Goal: Task Accomplishment & Management: Use online tool/utility

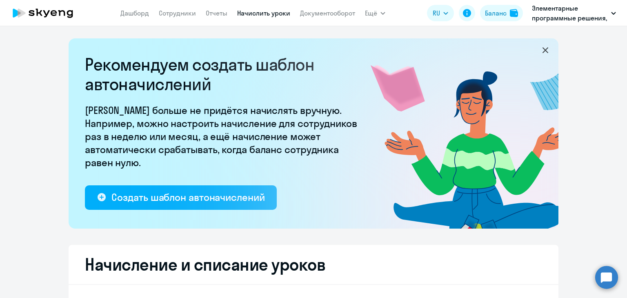
select select "10"
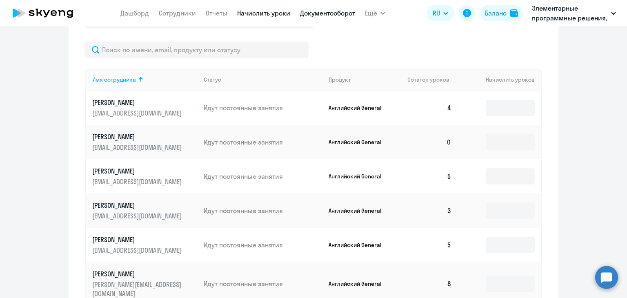
click at [317, 13] on link "Документооборот" at bounding box center [327, 13] width 55 height 8
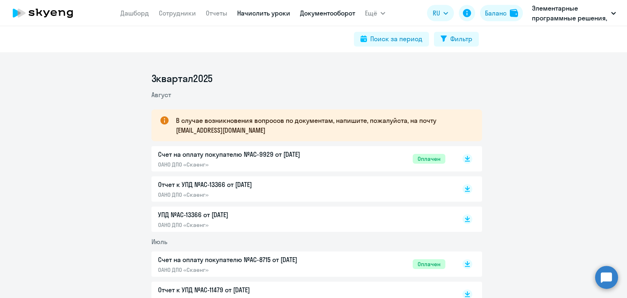
click at [256, 9] on link "Начислить уроки" at bounding box center [263, 13] width 53 height 8
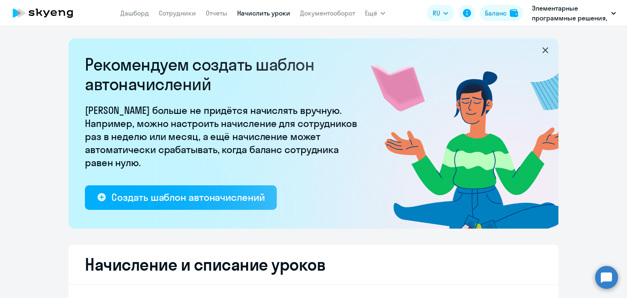
select select "10"
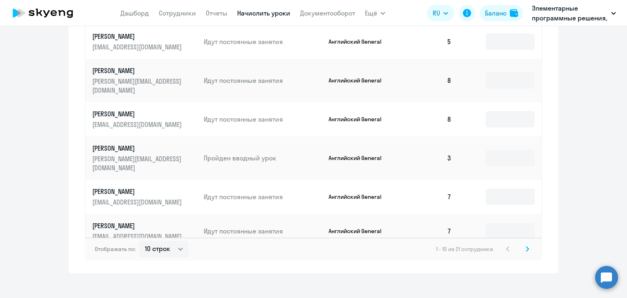
scroll to position [544, 0]
click at [526, 246] on icon at bounding box center [527, 248] width 2 height 4
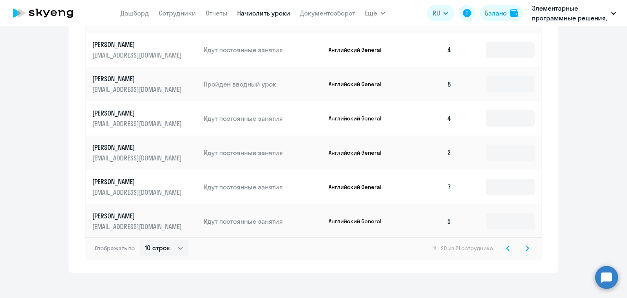
scroll to position [503, 0]
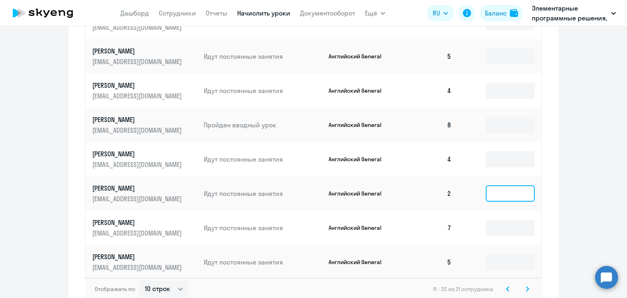
click at [512, 185] on input at bounding box center [509, 193] width 49 height 16
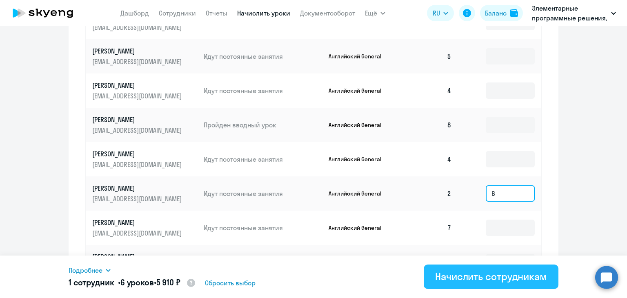
type input "6"
click at [479, 282] on div "Начислить сотрудникам" at bounding box center [491, 276] width 112 height 13
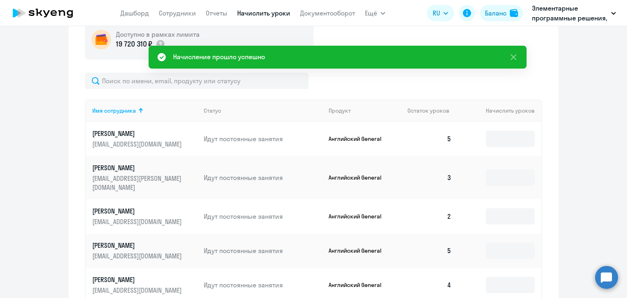
scroll to position [340, 0]
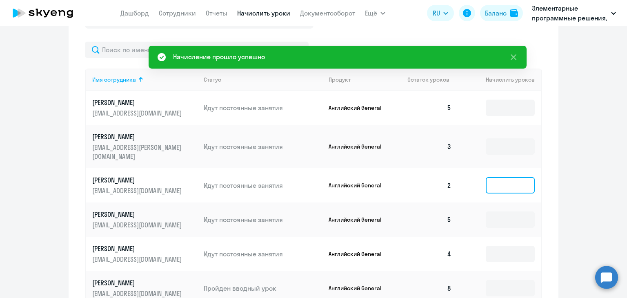
click at [507, 181] on input at bounding box center [509, 185] width 49 height 16
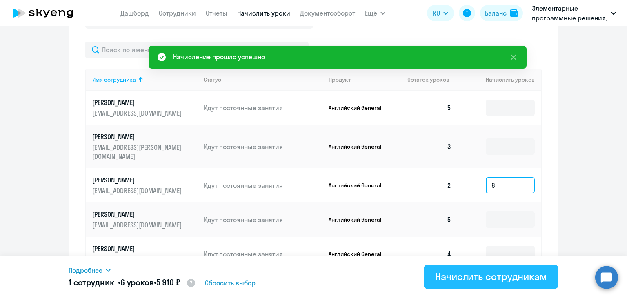
type input "6"
click at [472, 273] on div "Начислить сотрудникам" at bounding box center [491, 276] width 112 height 13
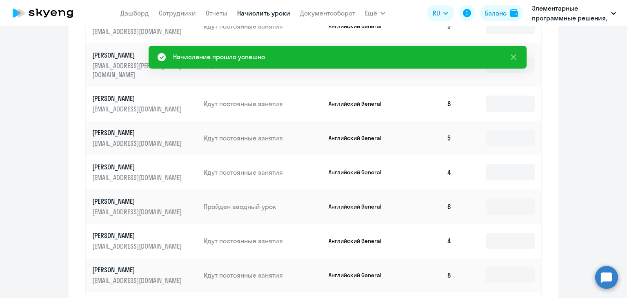
scroll to position [544, 0]
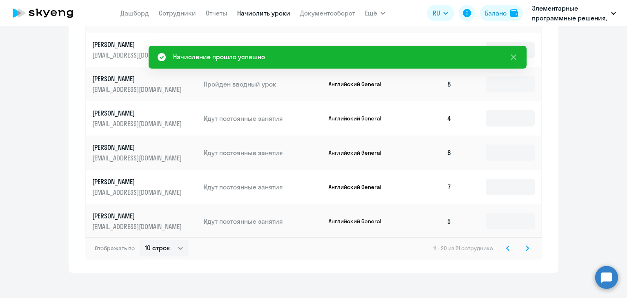
click at [525, 245] on icon at bounding box center [526, 248] width 3 height 6
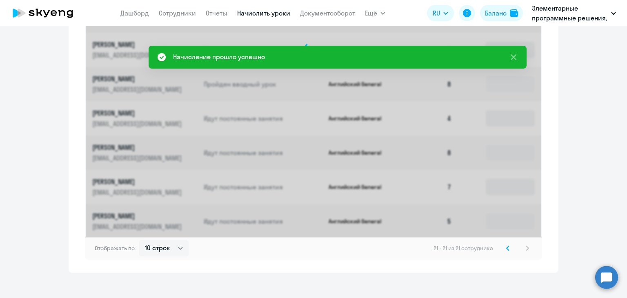
scroll to position [302, 0]
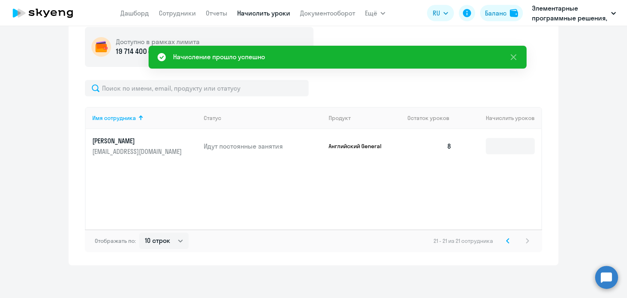
drag, startPoint x: 503, startPoint y: 239, endPoint x: 498, endPoint y: 239, distance: 4.2
click at [498, 239] on div "21 - 21 из 21 сотрудника" at bounding box center [482, 241] width 99 height 10
click at [503, 240] on svg-icon at bounding box center [508, 241] width 10 height 10
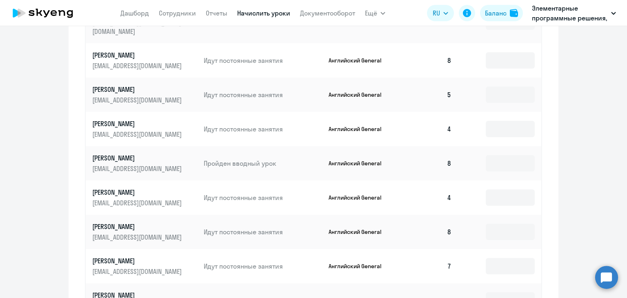
scroll to position [503, 0]
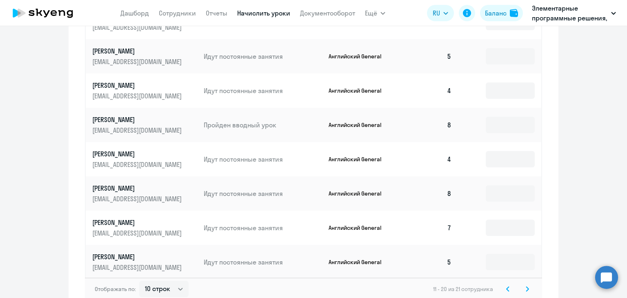
click at [506, 286] on icon at bounding box center [507, 289] width 3 height 6
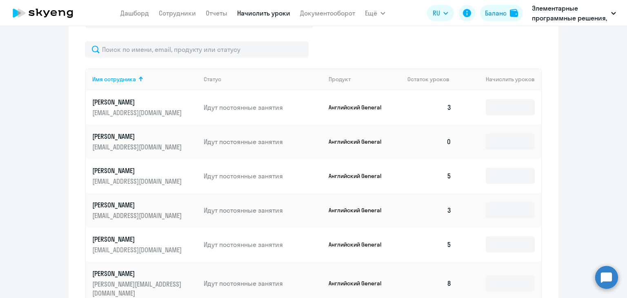
scroll to position [340, 0]
